Goal: Transaction & Acquisition: Book appointment/travel/reservation

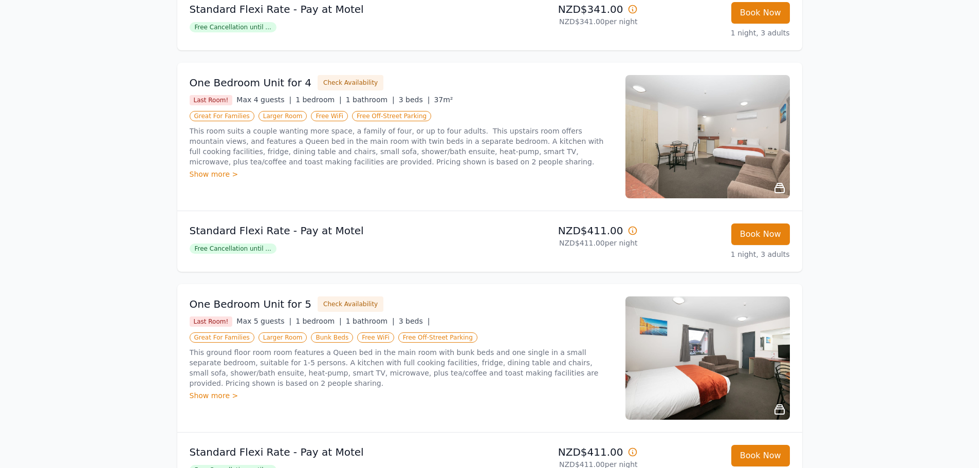
scroll to position [411, 0]
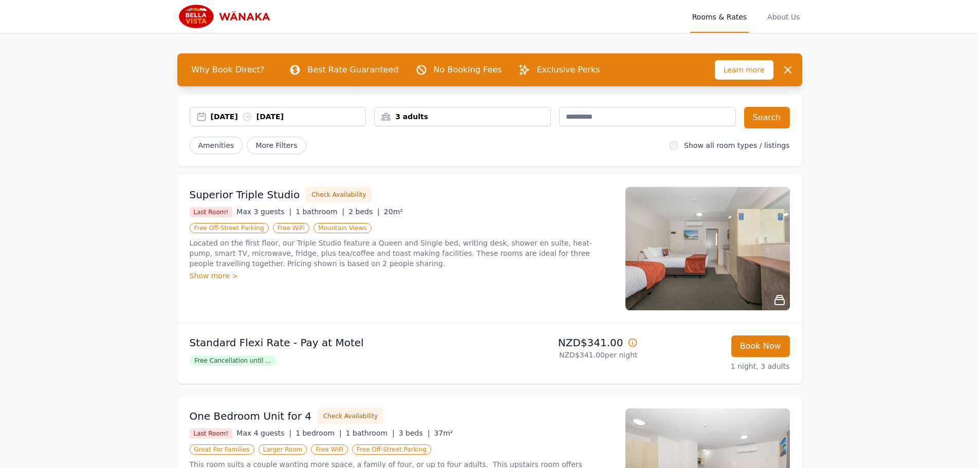
click at [231, 274] on div "Show more >" at bounding box center [402, 276] width 424 height 10
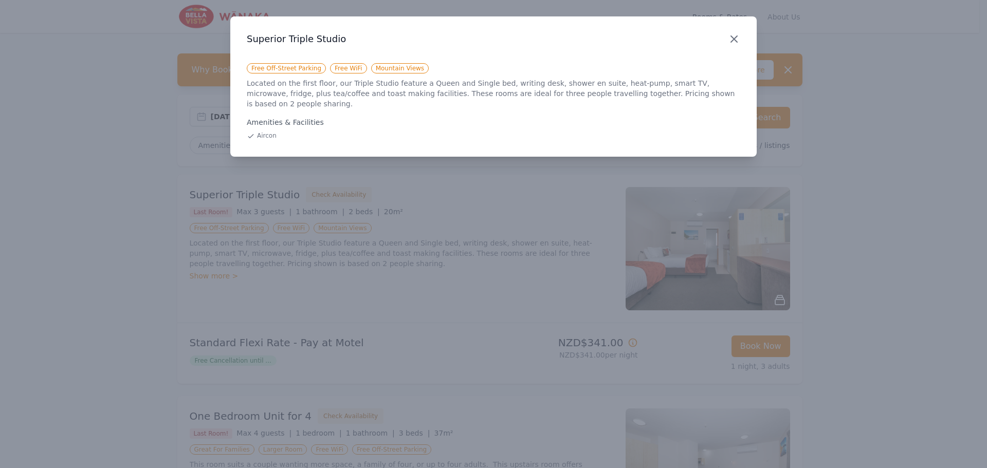
click at [731, 35] on icon "button" at bounding box center [734, 39] width 12 height 12
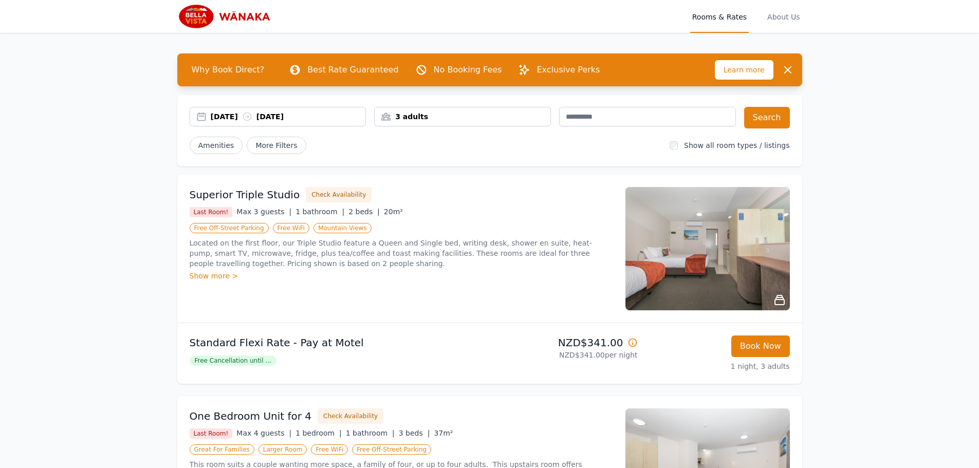
click at [261, 361] on span "Free Cancellation until ..." at bounding box center [233, 361] width 87 height 10
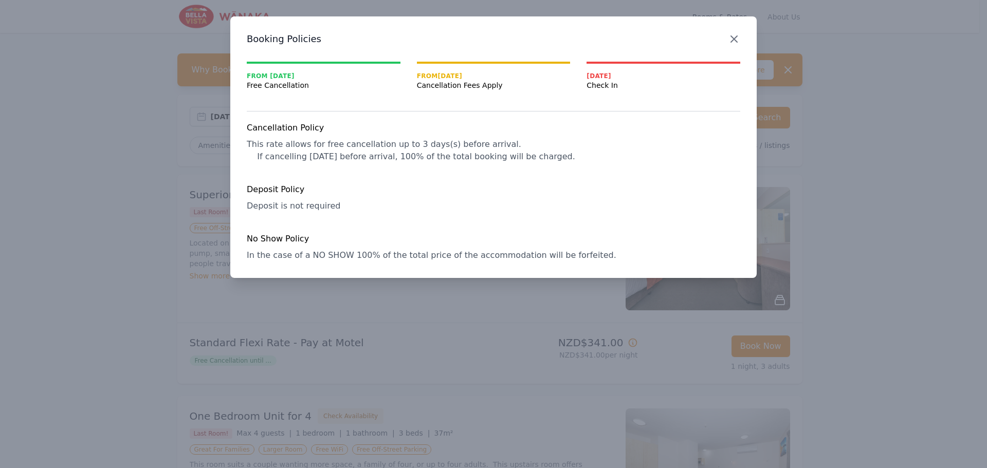
click at [736, 38] on icon "button" at bounding box center [734, 39] width 6 height 6
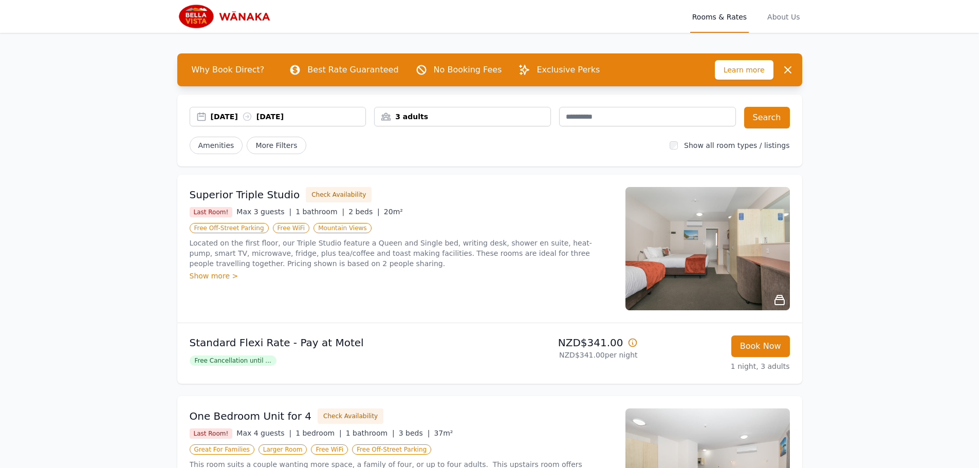
click at [782, 302] on icon at bounding box center [780, 300] width 12 height 12
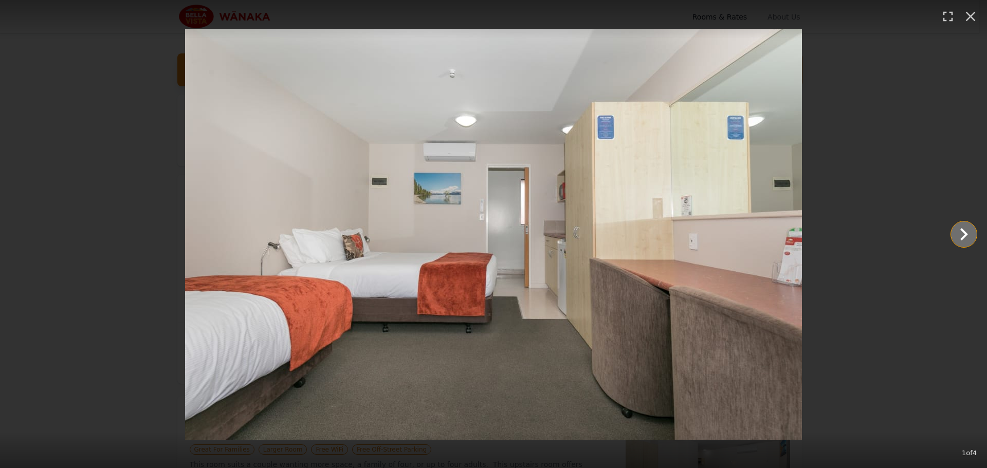
click at [961, 237] on icon "Show slide 2 of 4" at bounding box center [964, 234] width 25 height 25
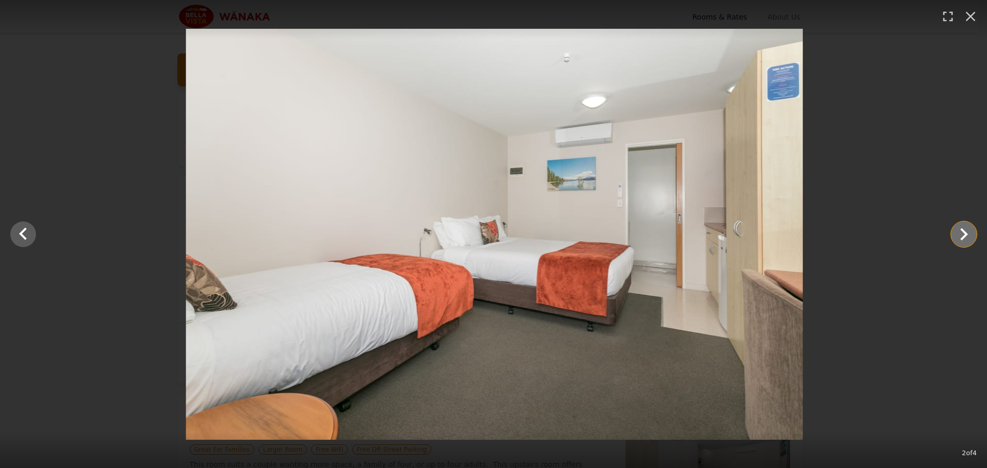
click at [961, 237] on icon "Show slide 3 of 4" at bounding box center [964, 234] width 25 height 25
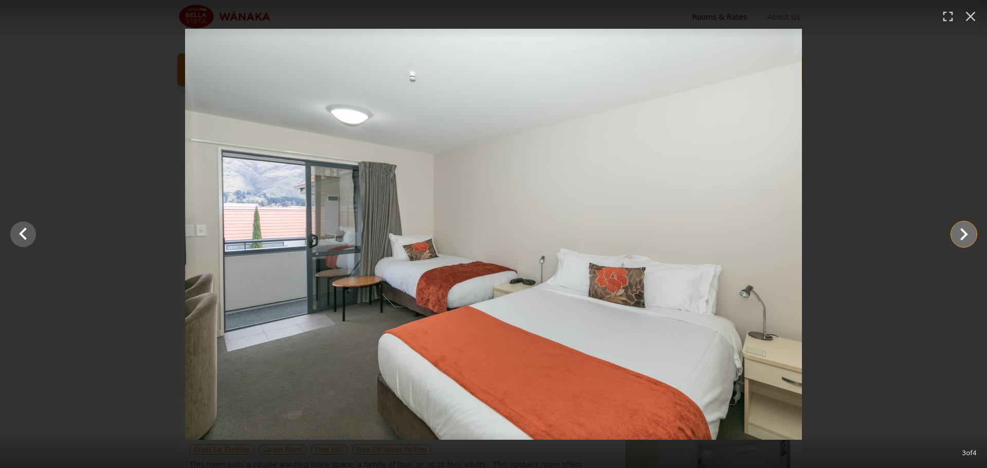
click at [961, 237] on icon "Show slide 4 of 4" at bounding box center [964, 234] width 25 height 25
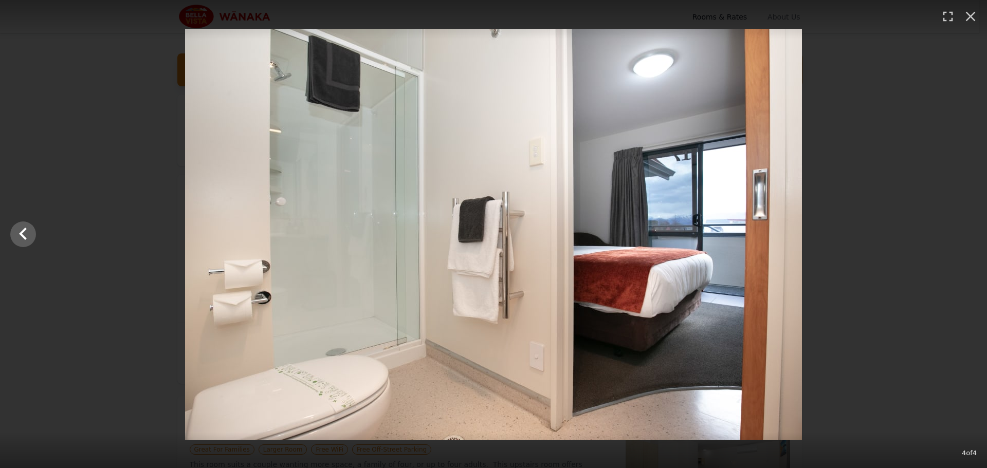
click at [961, 237] on div at bounding box center [493, 234] width 987 height 411
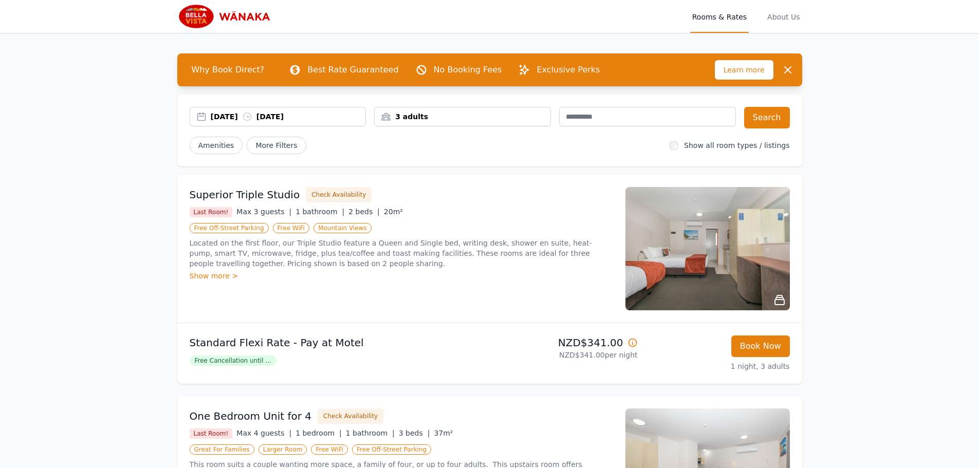
click at [783, 239] on img at bounding box center [708, 248] width 165 height 123
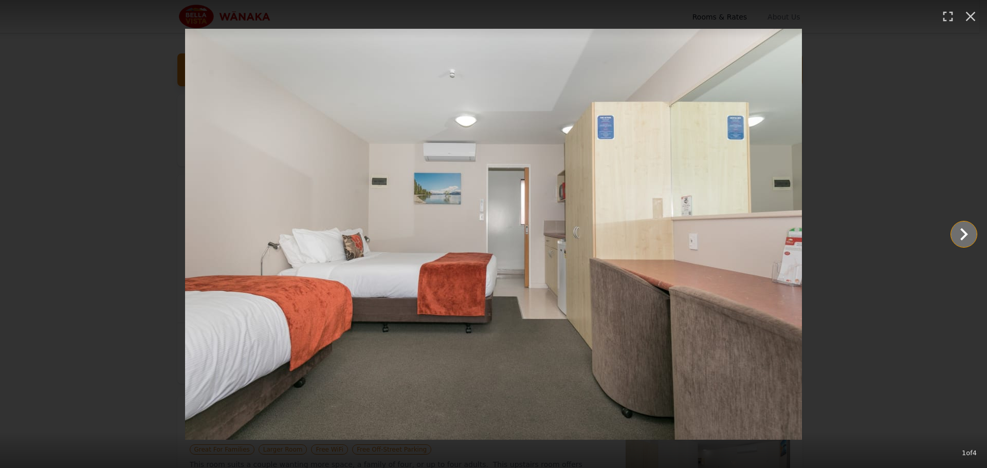
click at [961, 237] on icon "Show slide 2 of 4" at bounding box center [964, 234] width 25 height 25
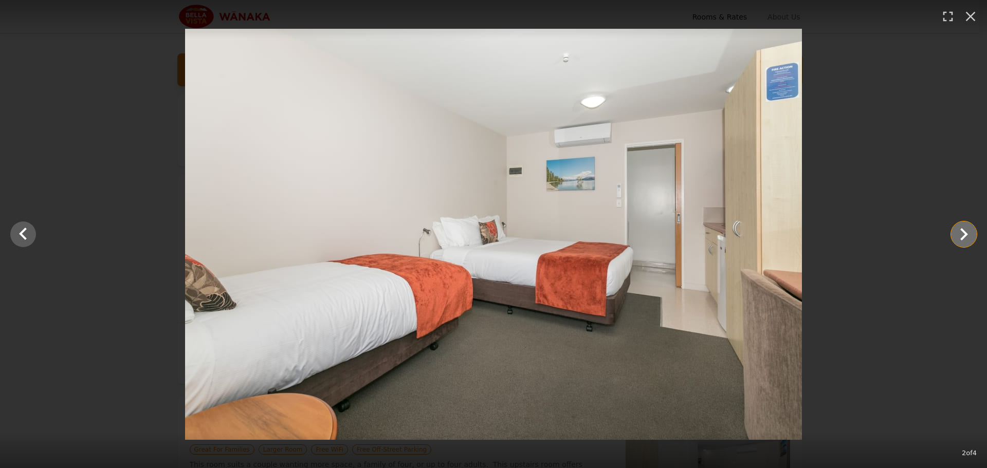
click at [961, 237] on icon "Show slide 3 of 4" at bounding box center [964, 234] width 25 height 25
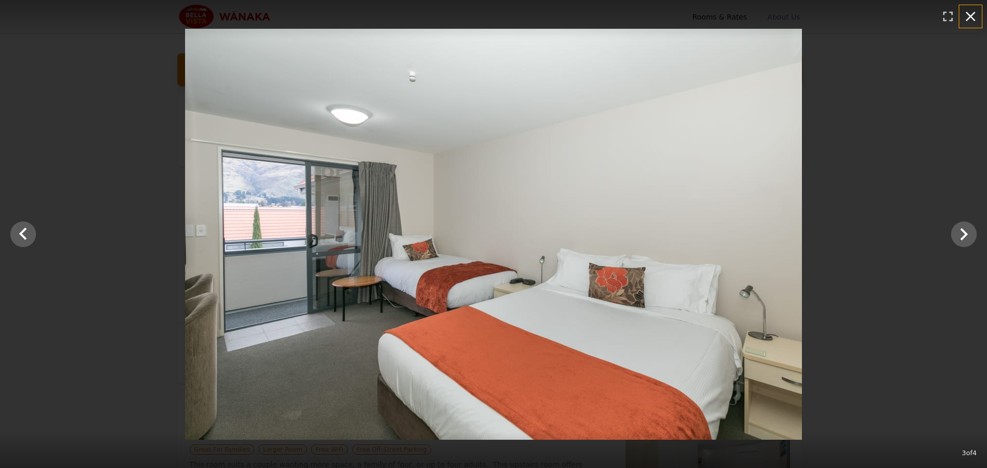
click at [977, 19] on icon "button" at bounding box center [970, 16] width 16 height 16
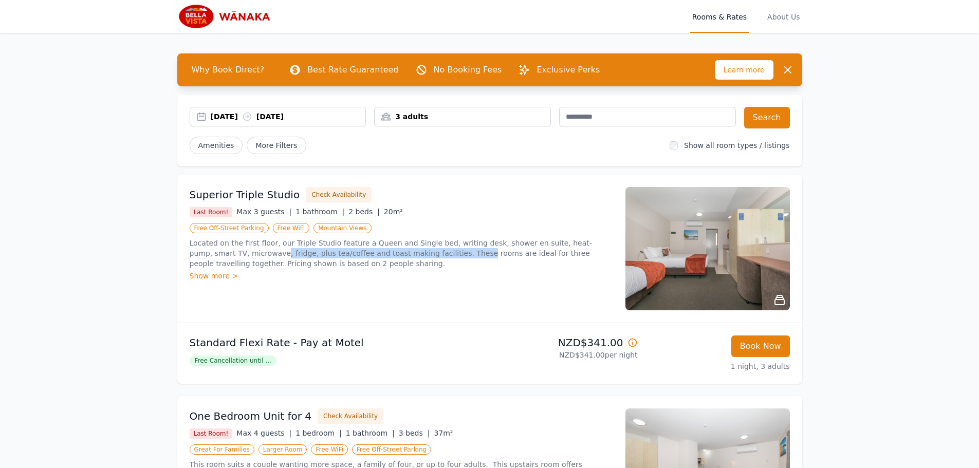
drag, startPoint x: 259, startPoint y: 253, endPoint x: 456, endPoint y: 258, distance: 197.5
click at [456, 258] on p "Located on the first floor, our Triple Studio feature a Queen and Single bed, w…" at bounding box center [402, 253] width 424 height 31
click at [338, 266] on p "Located on the first floor, our Triple Studio feature a Queen and Single bed, w…" at bounding box center [402, 253] width 424 height 31
drag, startPoint x: 213, startPoint y: 264, endPoint x: 350, endPoint y: 261, distance: 137.3
click at [350, 261] on p "Located on the first floor, our Triple Studio feature a Queen and Single bed, w…" at bounding box center [402, 253] width 424 height 31
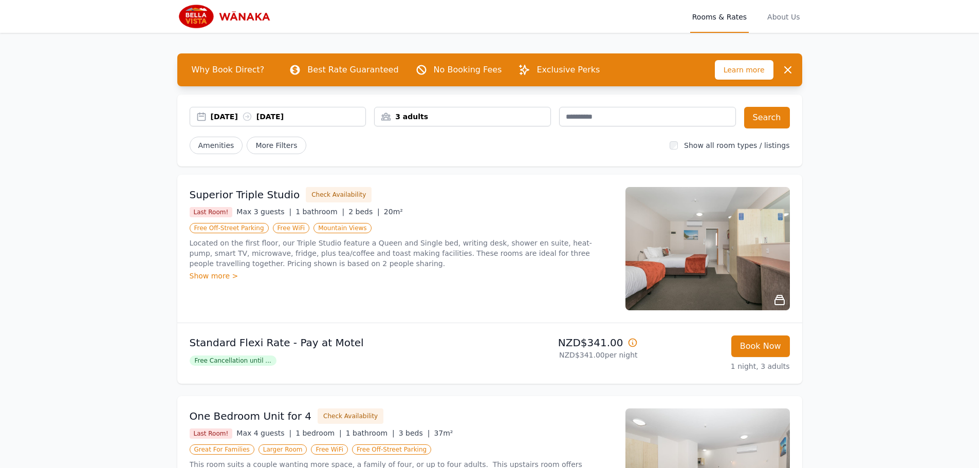
click at [372, 259] on p "Located on the first floor, our Triple Studio feature a Queen and Single bed, w…" at bounding box center [402, 253] width 424 height 31
click at [699, 241] on img at bounding box center [708, 248] width 165 height 123
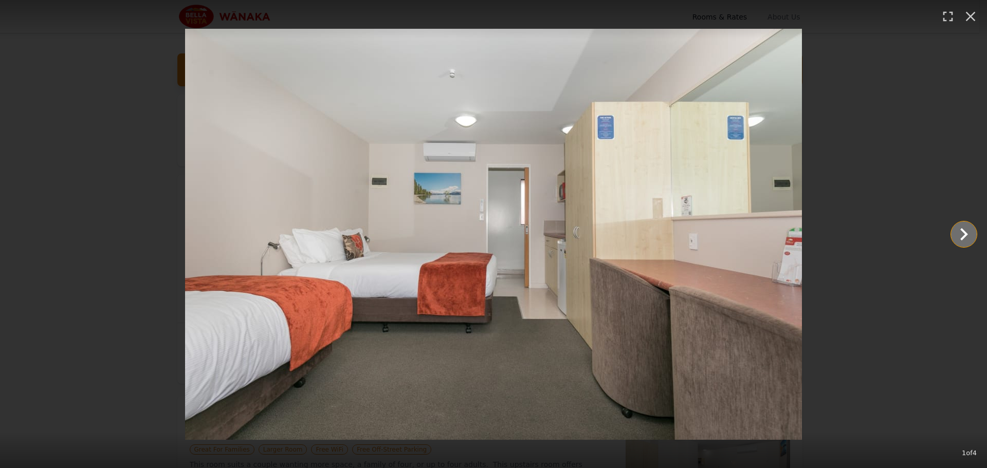
click at [964, 238] on icon "Show slide 2 of 4" at bounding box center [964, 234] width 8 height 12
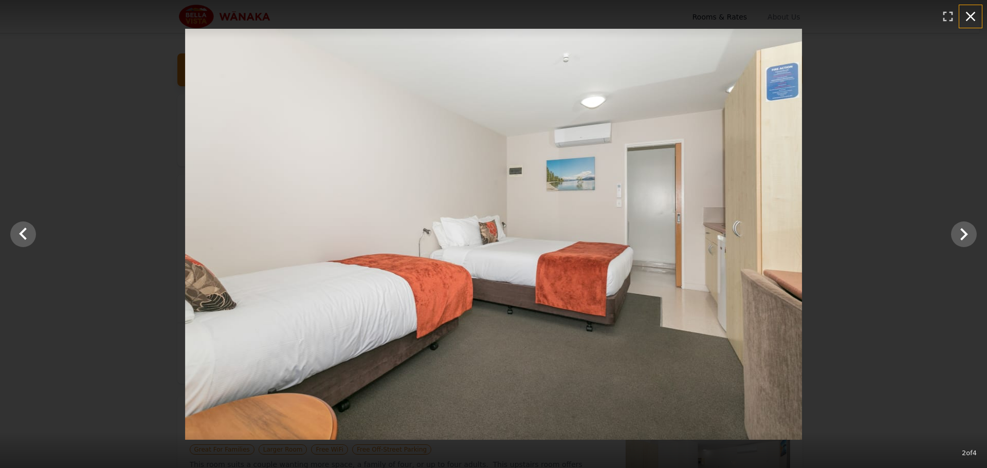
click at [978, 15] on icon "button" at bounding box center [970, 16] width 16 height 16
